Goal: Task Accomplishment & Management: Use online tool/utility

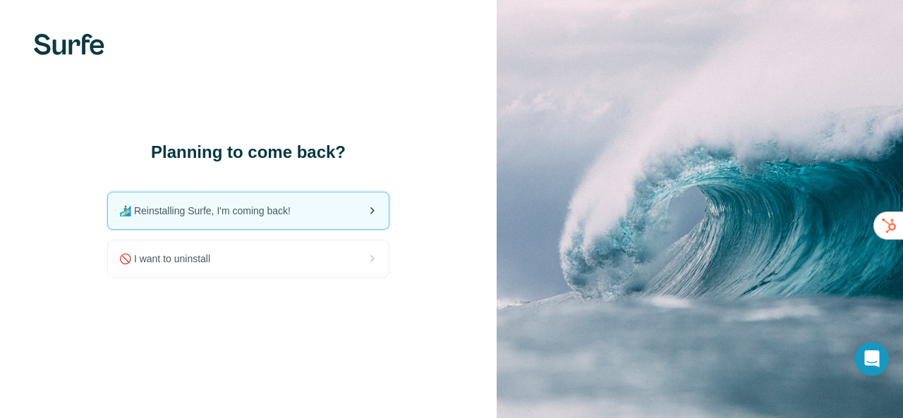
click at [188, 224] on div "🏄🏻‍♂️ Reinstalling Surfe, I'm coming back!" at bounding box center [248, 211] width 281 height 37
